Goal: Task Accomplishment & Management: Complete application form

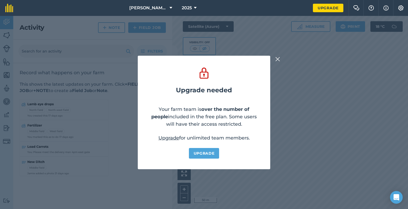
click at [277, 59] on img at bounding box center [277, 59] width 5 height 6
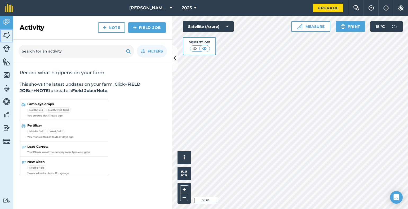
drag, startPoint x: 8, startPoint y: 33, endPoint x: 12, endPoint y: 37, distance: 5.8
click at [8, 33] on img at bounding box center [6, 35] width 7 height 8
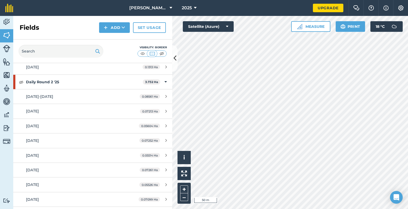
scroll to position [575, 0]
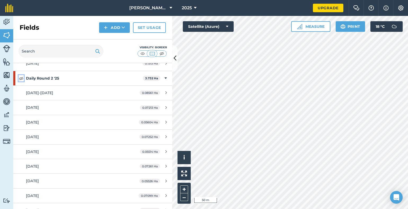
click at [21, 76] on img at bounding box center [21, 78] width 5 height 6
click at [160, 54] on img at bounding box center [161, 53] width 7 height 5
click at [161, 53] on img at bounding box center [161, 53] width 7 height 5
click at [153, 54] on img at bounding box center [152, 53] width 7 height 5
click at [142, 54] on img at bounding box center [142, 53] width 7 height 5
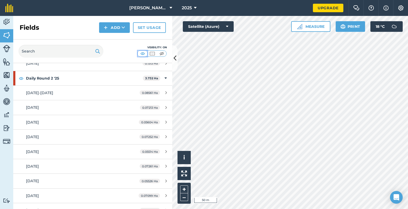
click at [139, 54] on img at bounding box center [142, 53] width 7 height 5
click at [151, 53] on img at bounding box center [152, 53] width 7 height 5
click at [114, 27] on button "Add" at bounding box center [114, 27] width 31 height 11
click at [114, 27] on button "Add Draw Import" at bounding box center [114, 27] width 31 height 11
click at [115, 32] on button "Add" at bounding box center [114, 27] width 31 height 11
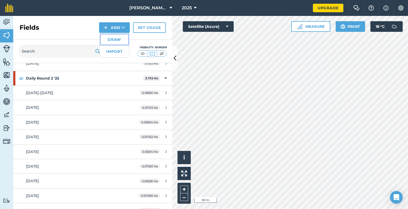
click at [113, 38] on link "Draw" at bounding box center [114, 40] width 29 height 12
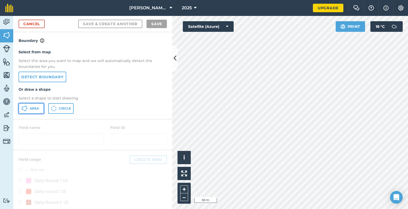
click at [31, 110] on span "Area" at bounding box center [34, 108] width 9 height 4
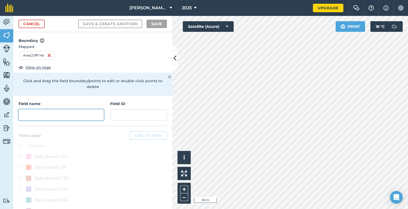
click at [36, 112] on input "text" at bounding box center [61, 114] width 85 height 11
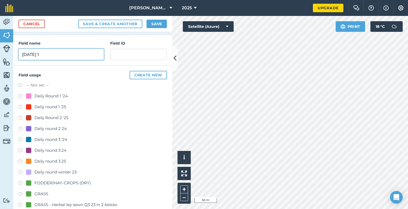
scroll to position [65, 0]
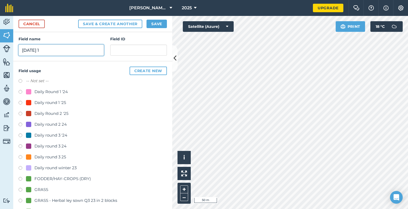
type input "[DATE] 1"
click at [21, 155] on label at bounding box center [22, 157] width 7 height 5
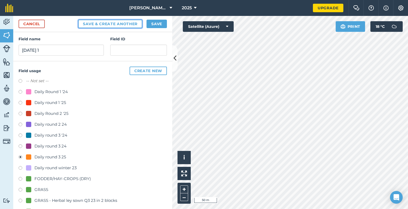
click at [119, 24] on button "Save & Create Another" at bounding box center [110, 24] width 64 height 8
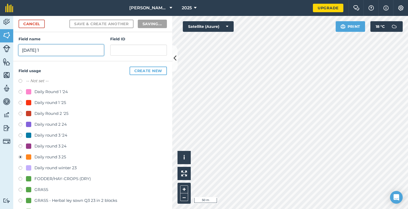
radio input "false"
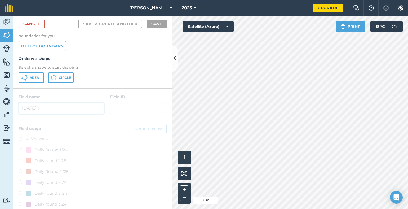
scroll to position [0, 0]
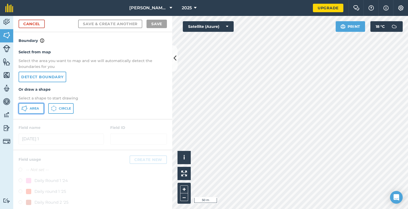
click at [29, 107] on button "Area" at bounding box center [31, 108] width 25 height 11
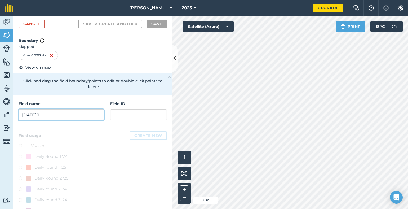
click at [53, 113] on input "[DATE] 1" at bounding box center [61, 114] width 85 height 11
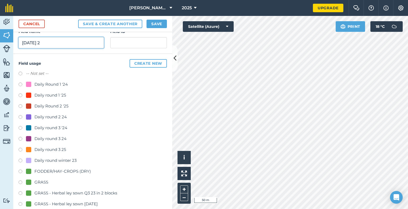
scroll to position [75, 0]
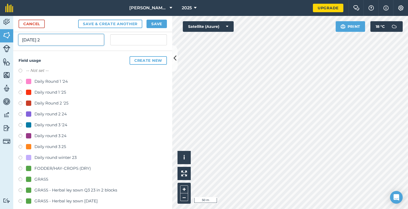
type input "[DATE] 2"
click at [19, 146] on label at bounding box center [22, 147] width 7 height 5
radio input "true"
click at [156, 25] on button "Save" at bounding box center [157, 24] width 20 height 8
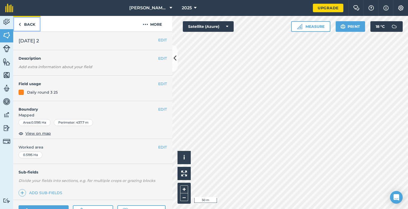
click at [22, 21] on link "Back" at bounding box center [26, 24] width 27 height 16
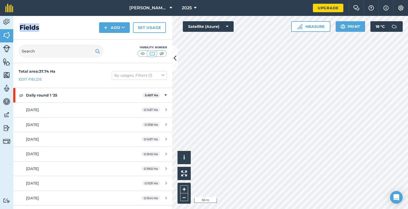
click at [22, 22] on div "Fields Add Set usage" at bounding box center [92, 28] width 159 height 24
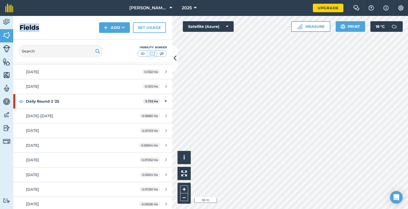
scroll to position [541, 0]
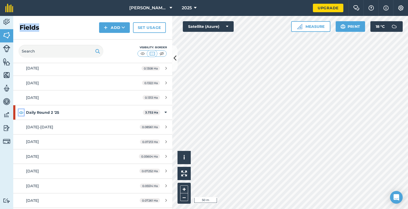
click at [21, 110] on img at bounding box center [21, 112] width 5 height 6
click at [22, 111] on img at bounding box center [21, 112] width 5 height 6
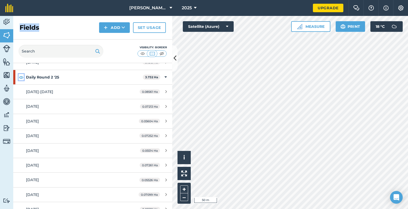
scroll to position [583, 0]
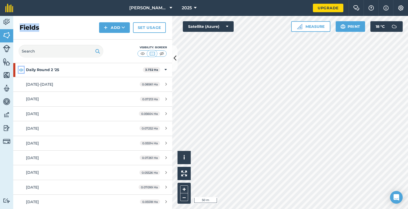
click at [21, 67] on img at bounding box center [21, 70] width 5 height 6
click at [22, 67] on img at bounding box center [21, 70] width 5 height 6
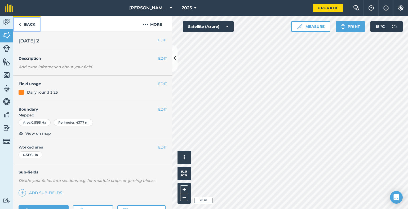
click at [25, 25] on link "Back" at bounding box center [26, 24] width 27 height 16
click at [23, 27] on link "Back" at bounding box center [26, 24] width 27 height 16
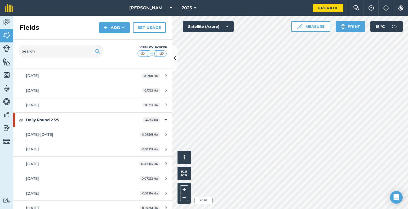
scroll to position [544, 0]
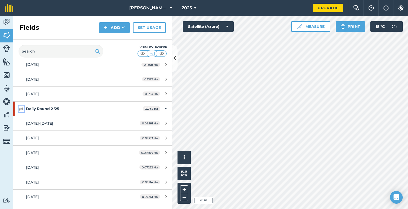
click at [21, 107] on img at bounding box center [21, 108] width 5 height 6
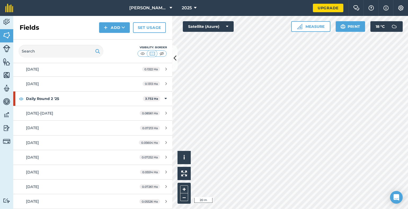
scroll to position [562, 0]
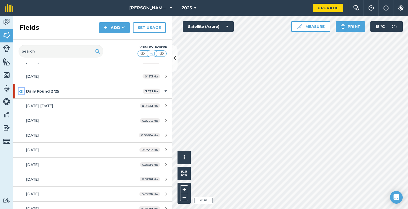
click at [21, 88] on img at bounding box center [21, 91] width 5 height 6
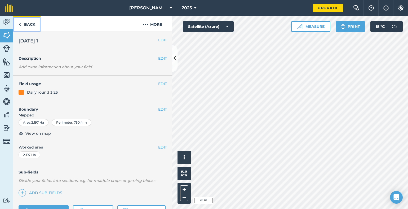
click at [24, 24] on link "Back" at bounding box center [26, 24] width 27 height 16
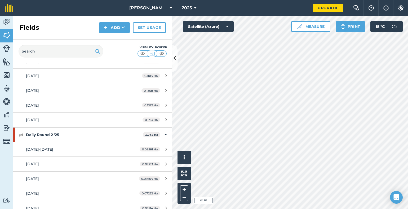
scroll to position [526, 0]
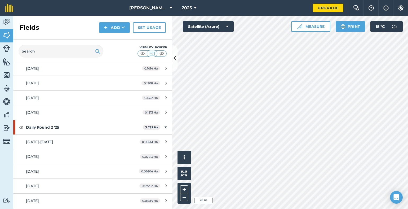
click at [172, 98] on div "Activity Fields Livestock Features Maps Team Vehicles Data Reporting Billing Tu…" at bounding box center [204, 112] width 408 height 193
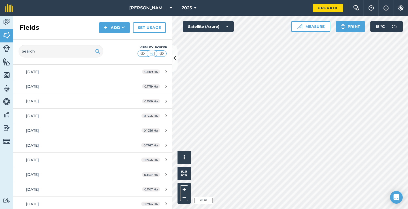
scroll to position [0, 0]
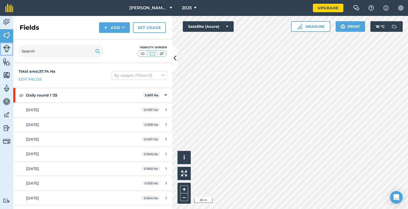
click at [7, 51] on img at bounding box center [6, 48] width 7 height 7
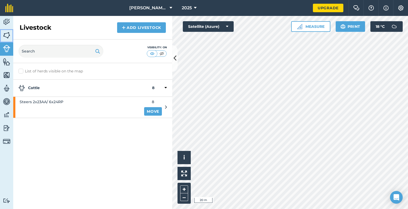
click at [5, 34] on img at bounding box center [6, 35] width 7 height 8
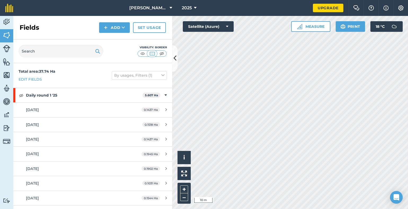
click at [177, 56] on div "Activity Fields Livestock Features Maps Team Vehicles Data Reporting Billing Tu…" at bounding box center [204, 112] width 408 height 193
click at [175, 56] on icon at bounding box center [175, 58] width 3 height 9
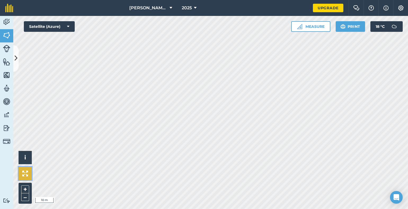
click at [26, 171] on img at bounding box center [25, 173] width 6 height 6
click at [28, 173] on img at bounding box center [25, 173] width 6 height 6
